Goal: Information Seeking & Learning: Find specific fact

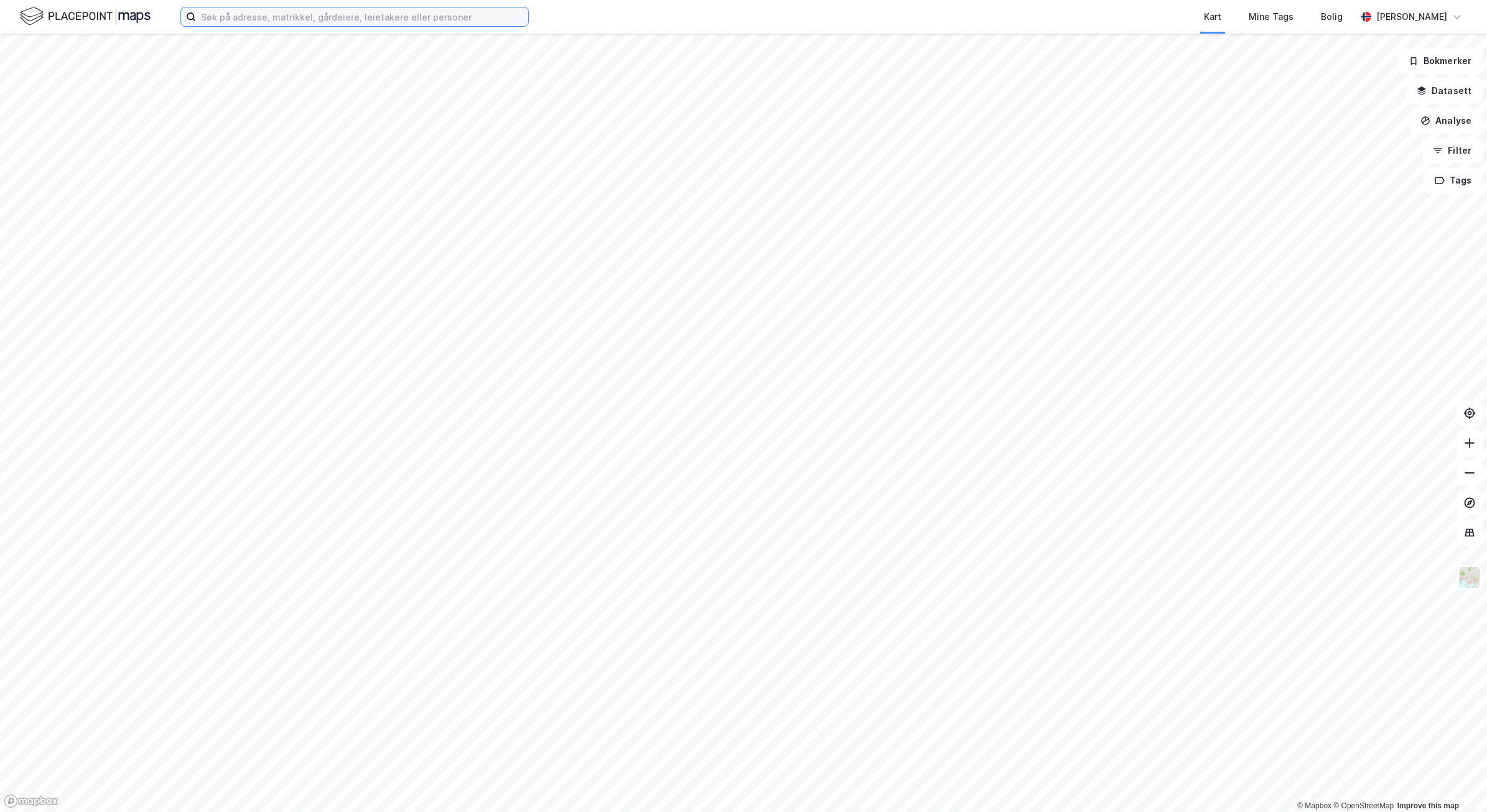
click at [423, 13] on input at bounding box center [362, 17] width 332 height 18
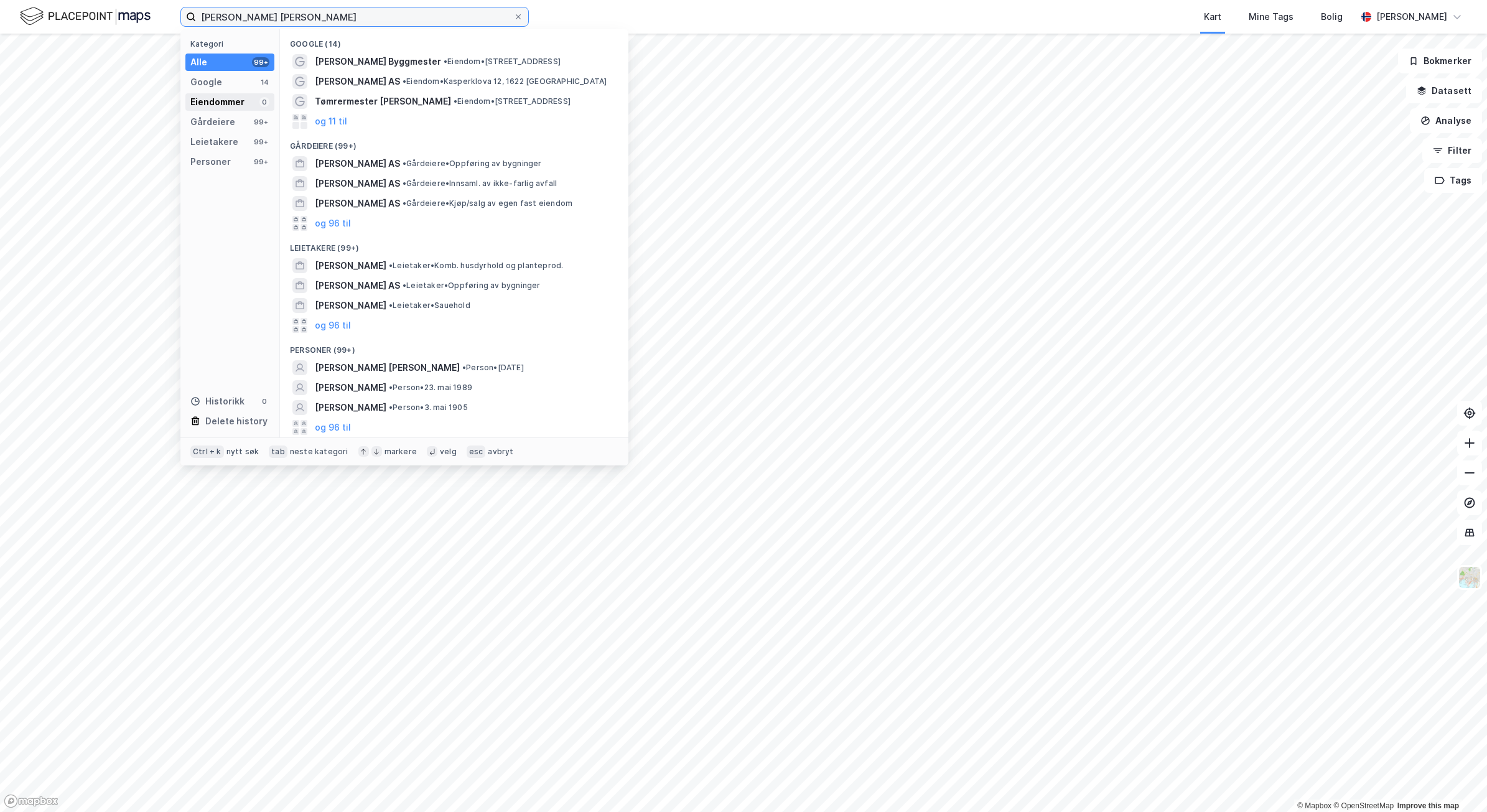
type input "[PERSON_NAME] [PERSON_NAME]"
click at [214, 99] on div "Eiendommer" at bounding box center [217, 102] width 54 height 15
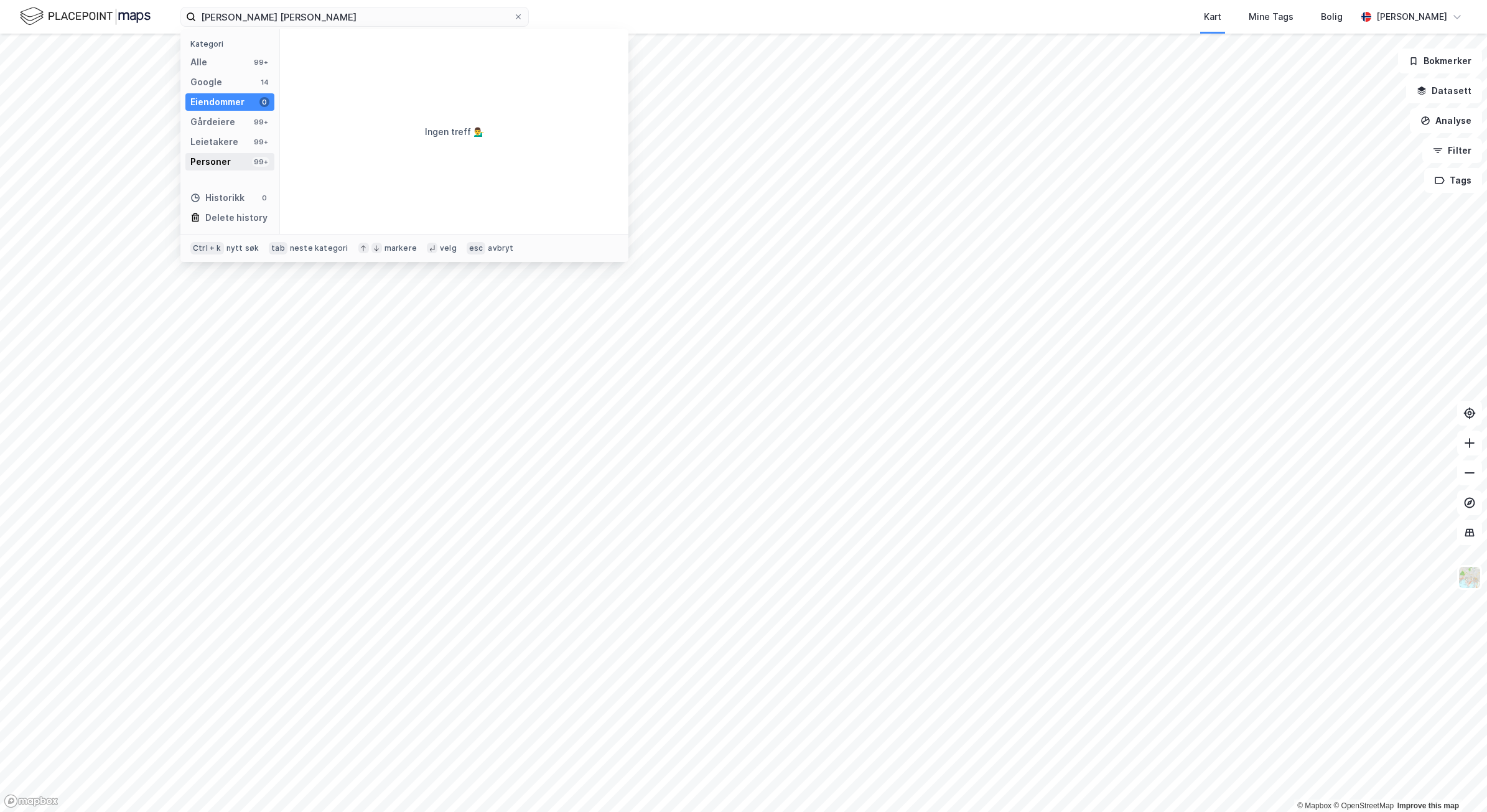
click at [221, 161] on div "Personer" at bounding box center [210, 161] width 40 height 15
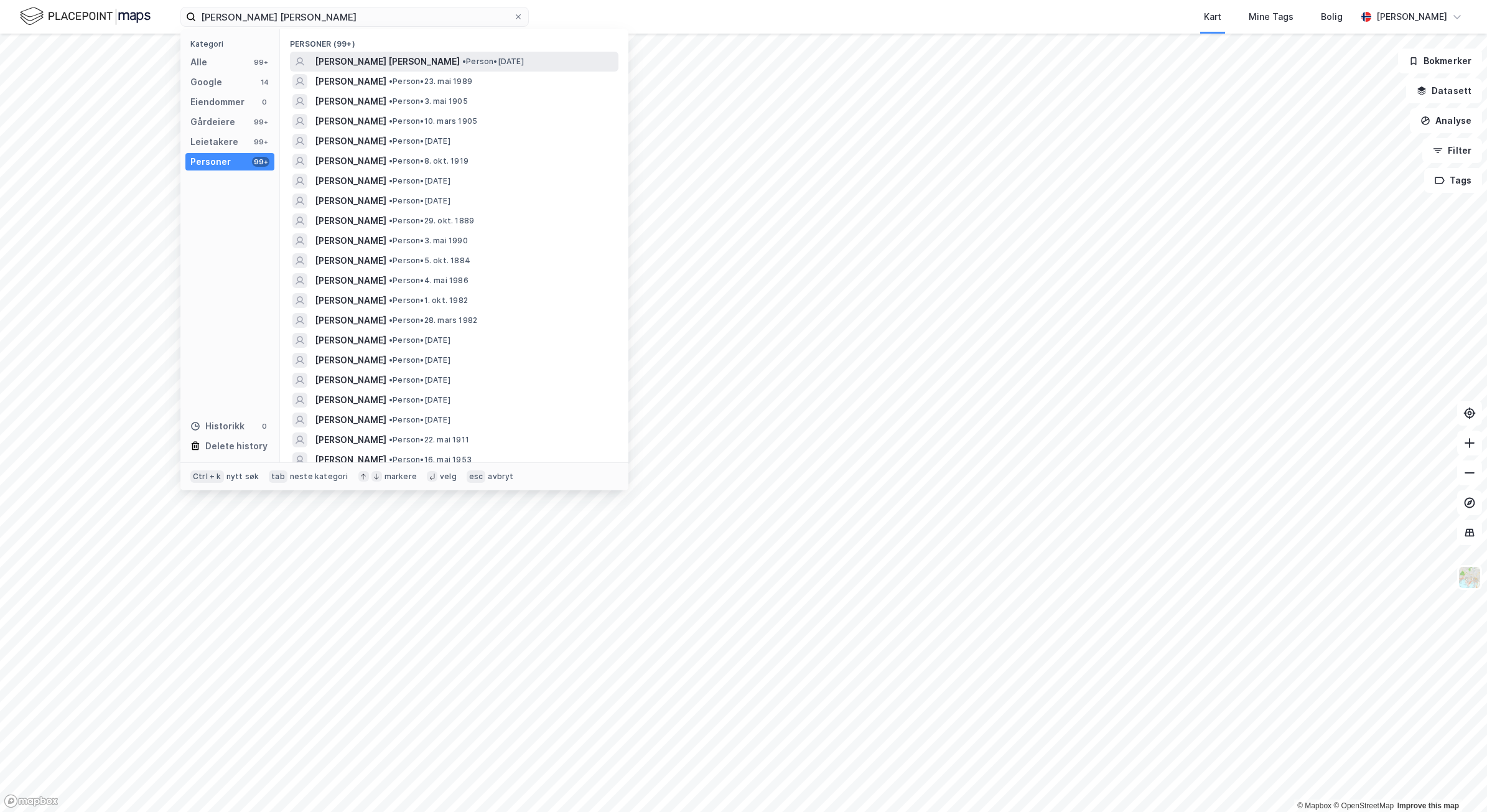
click at [412, 66] on span "[PERSON_NAME] [PERSON_NAME]" at bounding box center [388, 61] width 145 height 15
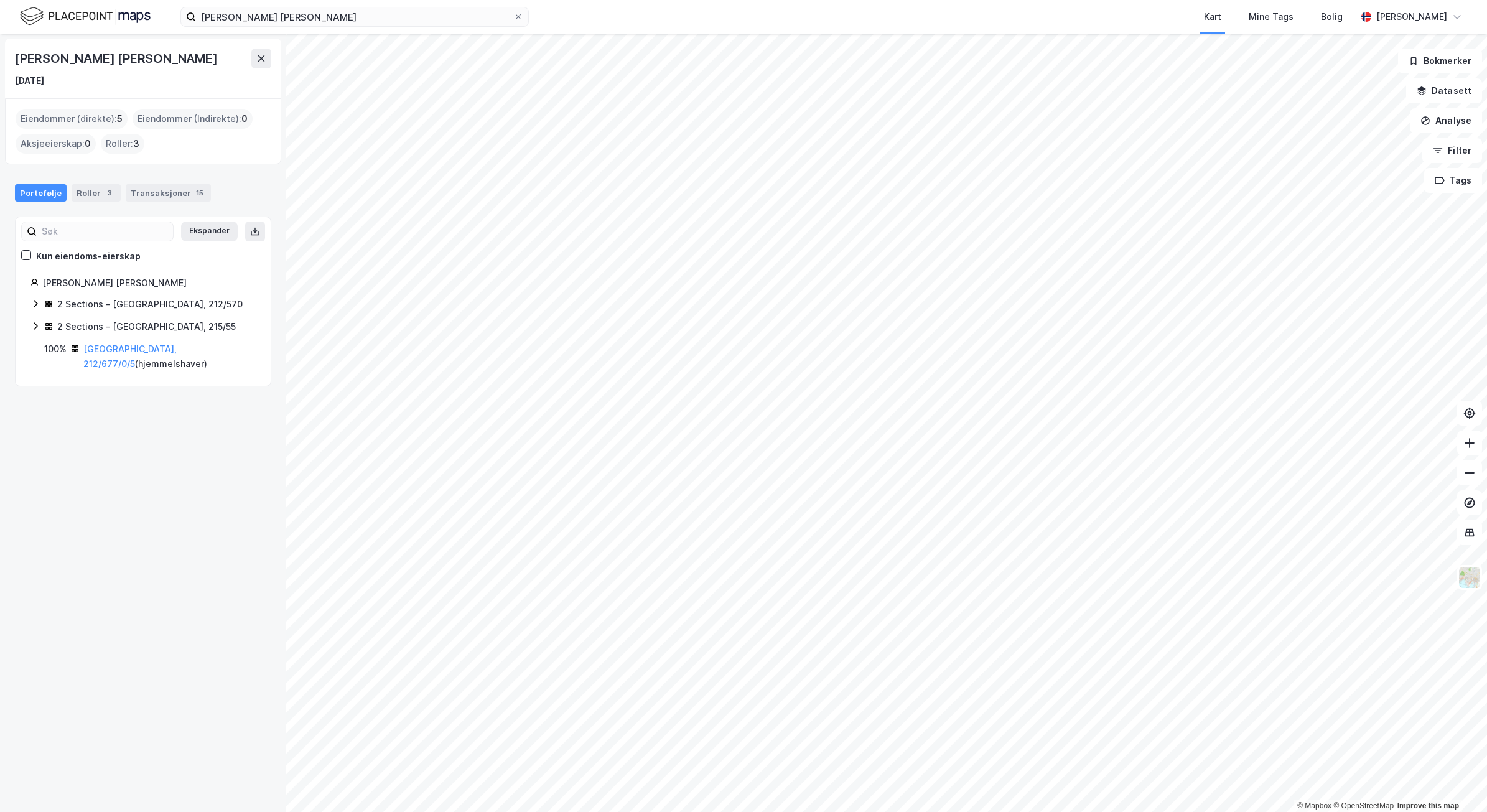
click at [97, 305] on div "2 Sections - [GEOGRAPHIC_DATA], 212/570" at bounding box center [149, 304] width 185 height 15
click at [125, 322] on link "[GEOGRAPHIC_DATA], 212/570/0/149" at bounding box center [141, 333] width 93 height 25
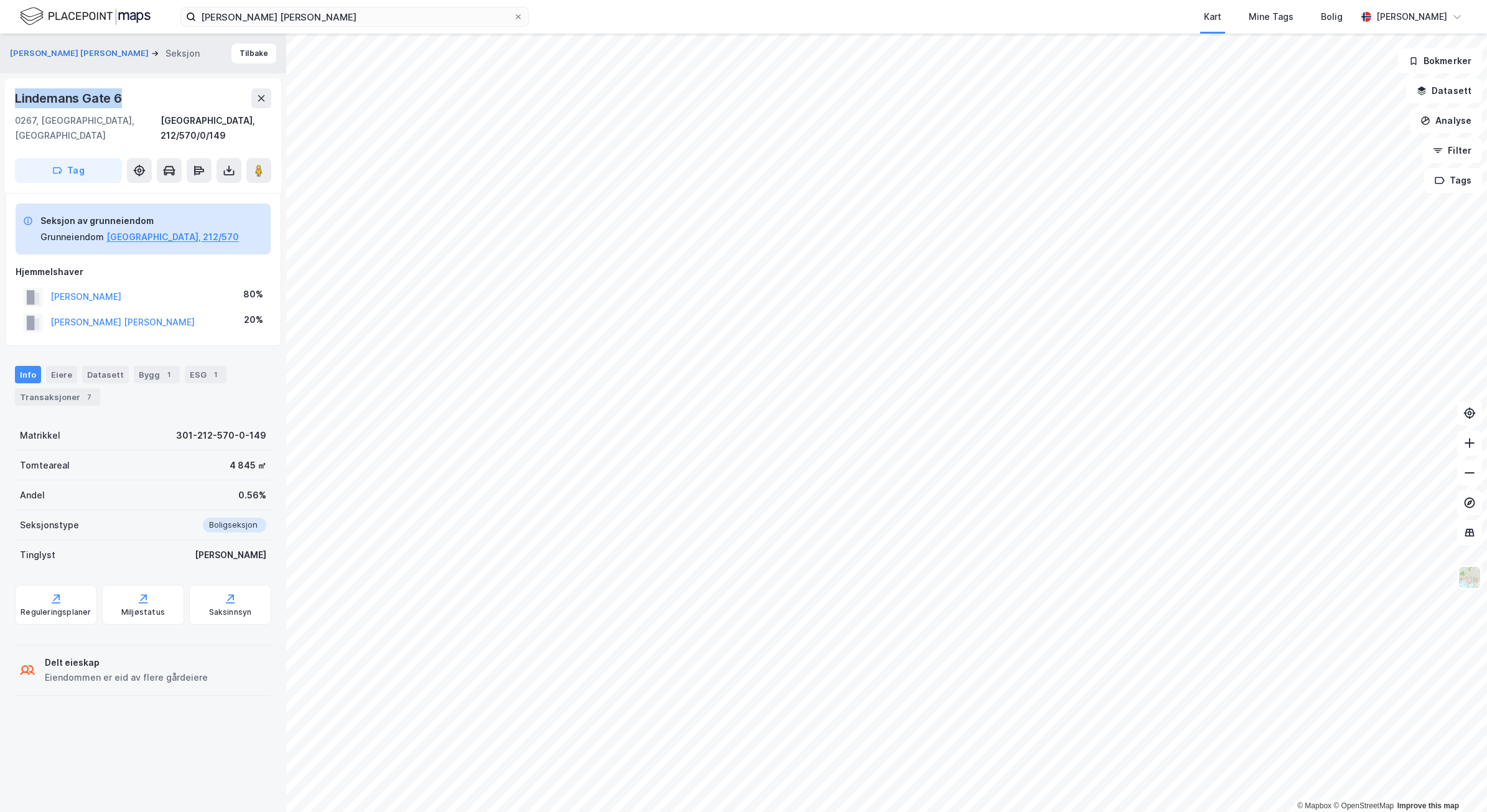
drag, startPoint x: 8, startPoint y: 98, endPoint x: 130, endPoint y: 98, distance: 122.0
click at [130, 98] on div "[STREET_ADDRESS], 212/570/0/149 Tag" at bounding box center [143, 135] width 276 height 114
copy div "Lindemans Gate 6"
click at [0, 0] on button "[PERSON_NAME] [PERSON_NAME]" at bounding box center [0, 0] width 0 height 0
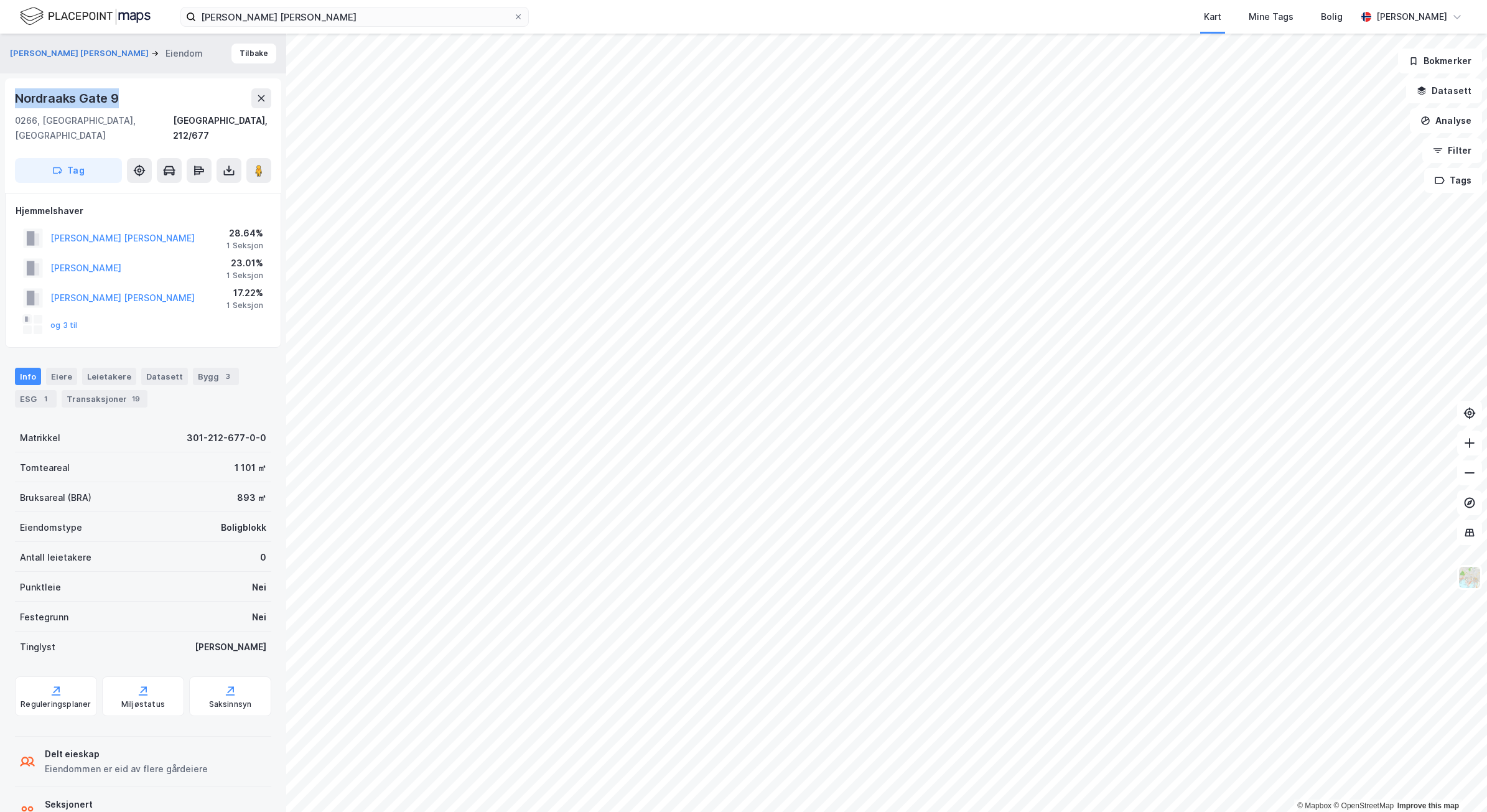
drag, startPoint x: 126, startPoint y: 102, endPoint x: 14, endPoint y: 94, distance: 112.3
click at [15, 94] on div "Nordraaks Gate 9" at bounding box center [143, 98] width 257 height 20
copy div "Nordraaks Gate 9"
click at [0, 0] on button "[PERSON_NAME] [PERSON_NAME]" at bounding box center [0, 0] width 0 height 0
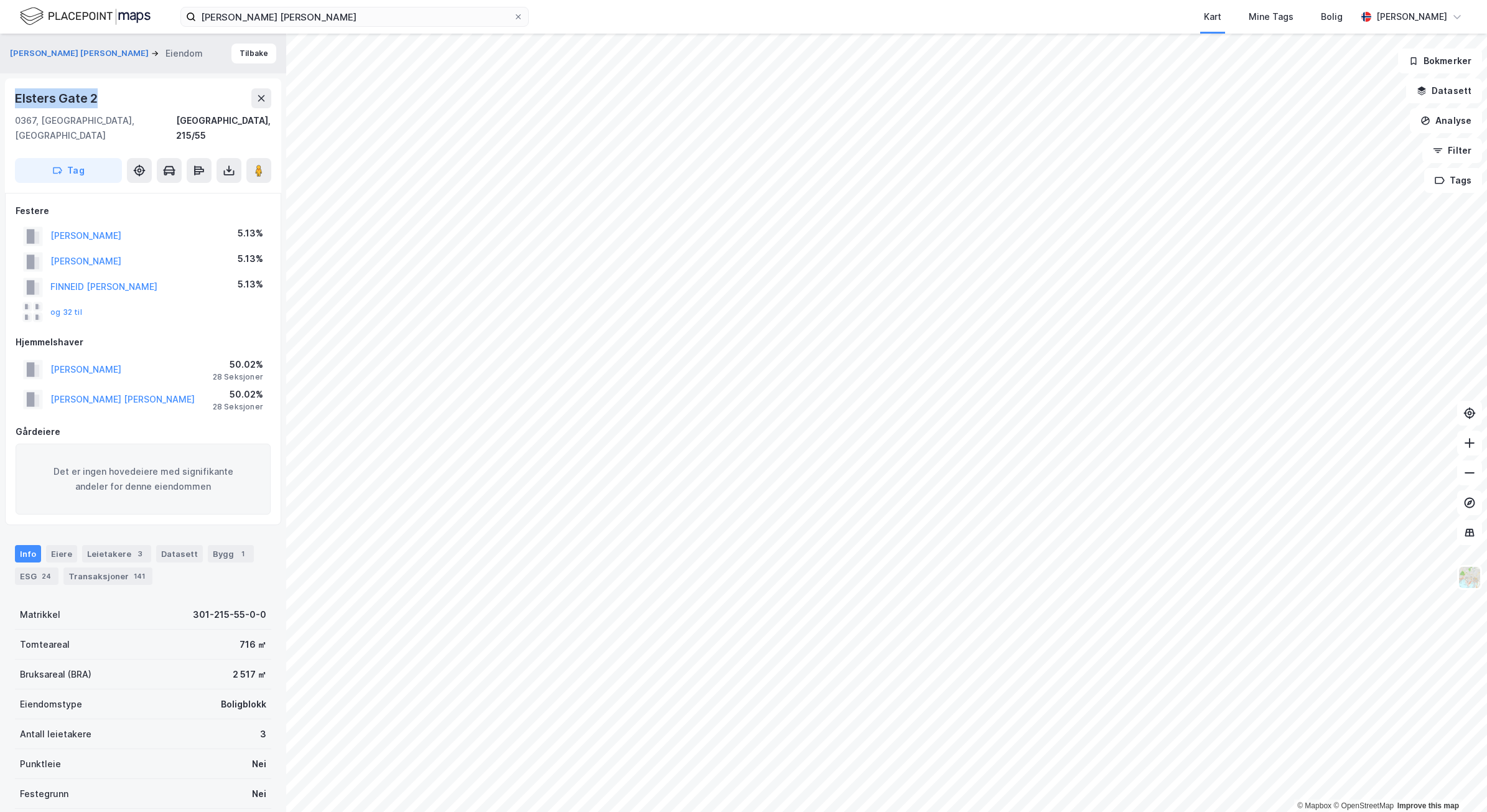
drag, startPoint x: 98, startPoint y: 85, endPoint x: 14, endPoint y: 85, distance: 84.0
click at [14, 85] on div "[STREET_ADDRESS]" at bounding box center [143, 135] width 276 height 114
copy div "Elsters Gate 2"
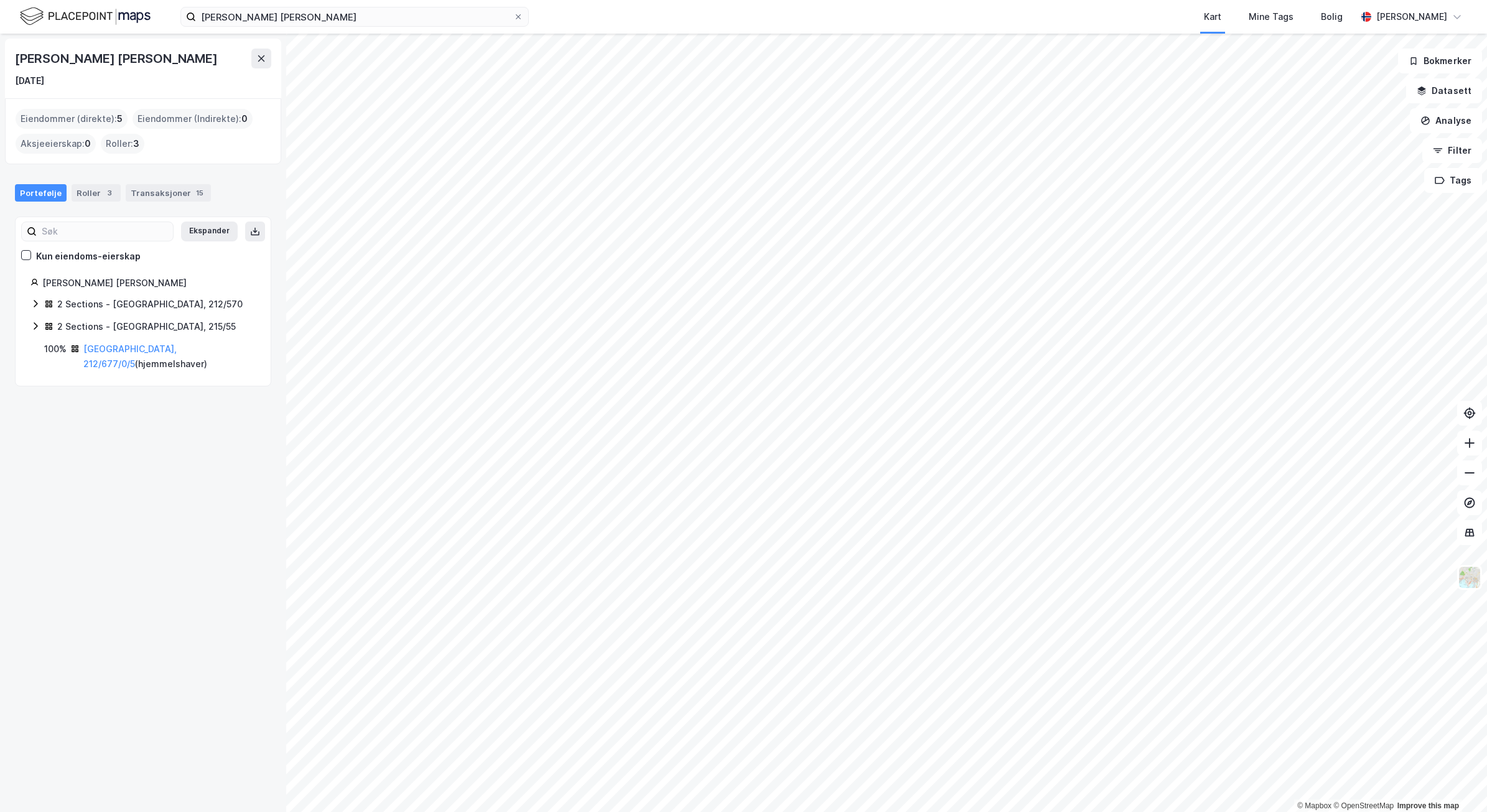
click at [104, 299] on div "2 Sections - [GEOGRAPHIC_DATA], 212/570" at bounding box center [149, 304] width 185 height 15
click at [126, 330] on link "[GEOGRAPHIC_DATA], 212/570/0/149" at bounding box center [141, 333] width 93 height 25
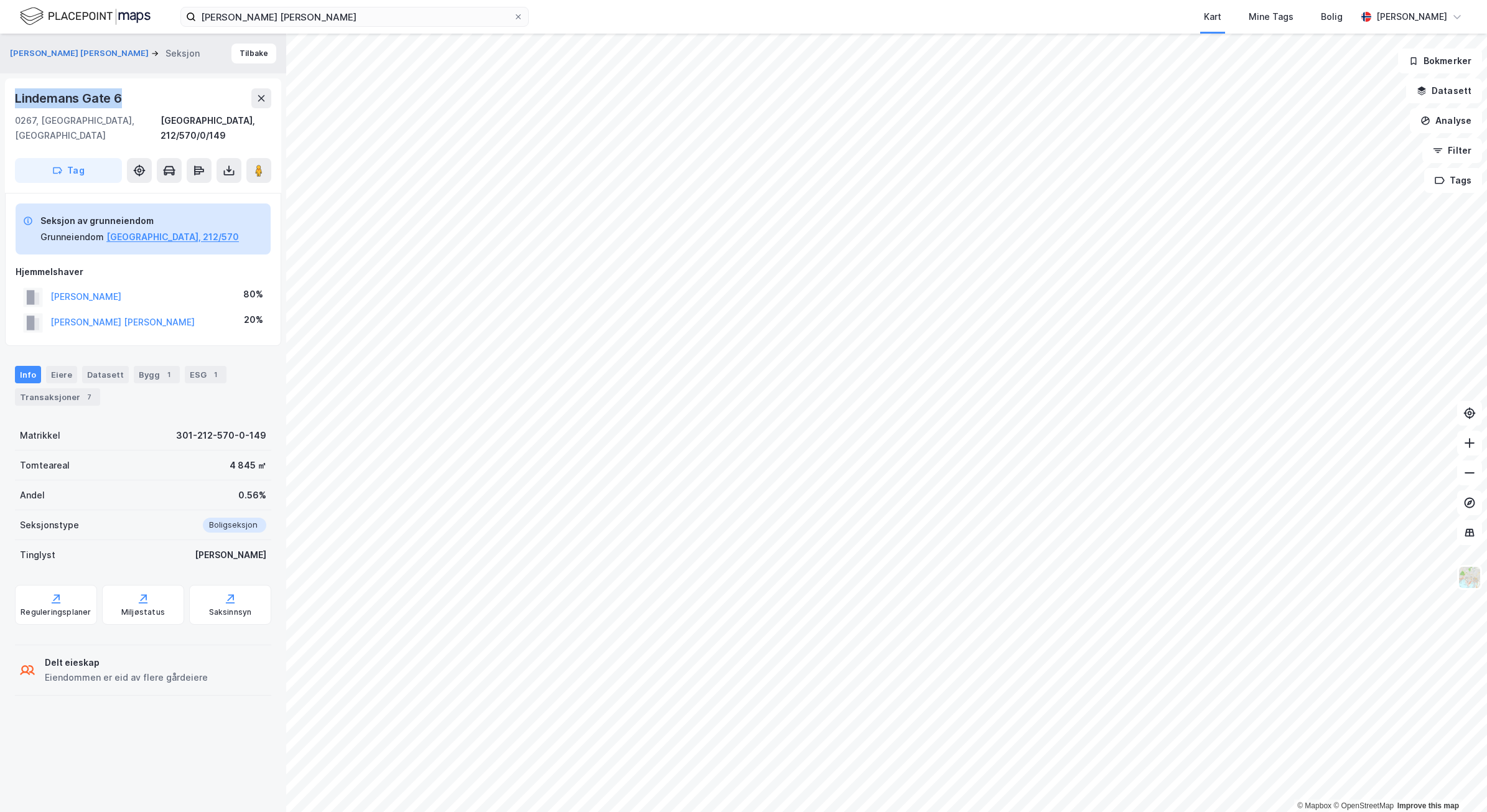
drag, startPoint x: 142, startPoint y: 97, endPoint x: 9, endPoint y: 87, distance: 133.4
click at [9, 87] on div "[STREET_ADDRESS], 212/570/0/149 Tag" at bounding box center [143, 135] width 276 height 114
copy div "Lindemans Gate 6"
